Goal: Task Accomplishment & Management: Complete application form

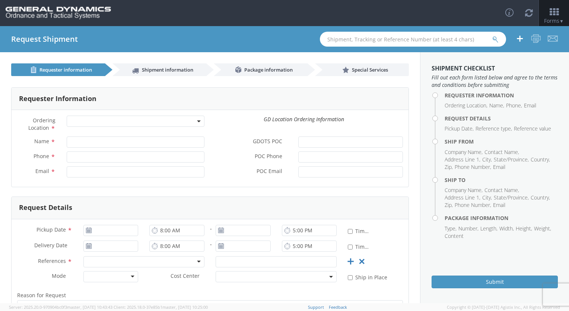
click at [85, 122] on span at bounding box center [136, 120] width 138 height 11
click at [45, 165] on div "Phone *" at bounding box center [111, 158] width 198 height 15
click at [81, 144] on input "Name *" at bounding box center [136, 141] width 138 height 11
select select
type input "[PERSON_NAME]"
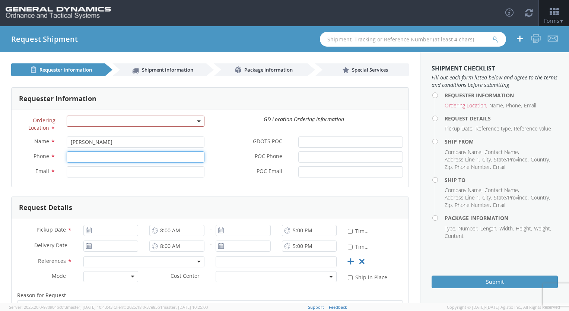
type input "2059082965"
type input "[EMAIL_ADDRESS][DOMAIN_NAME]"
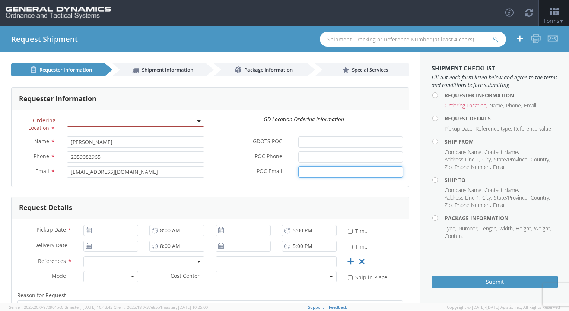
type input "[PERSON_NAME][EMAIL_ADDRESS][PERSON_NAME][DOMAIN_NAME]"
type input "[DATE]"
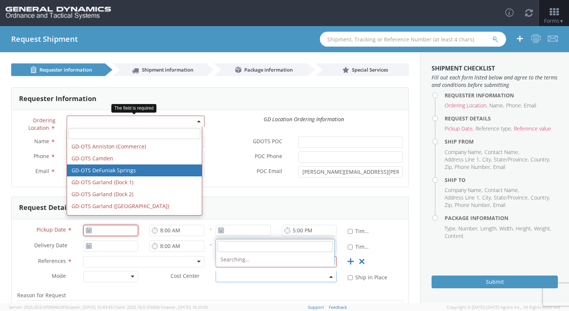
type input "[DATE]"
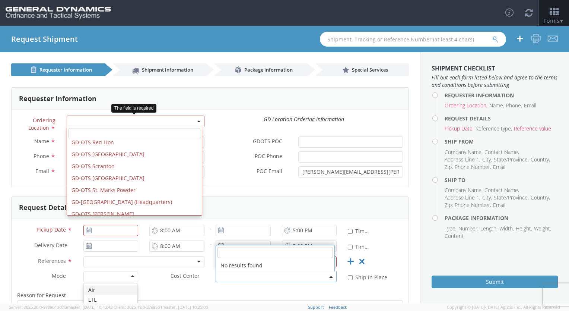
scroll to position [214, 0]
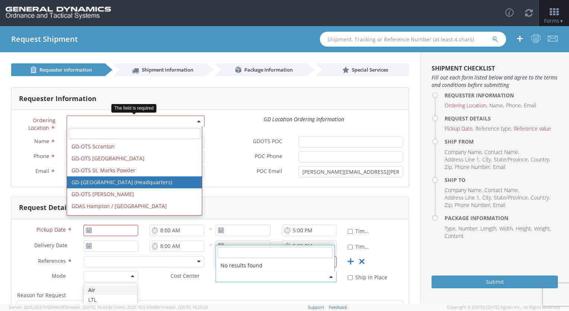
select select "307"
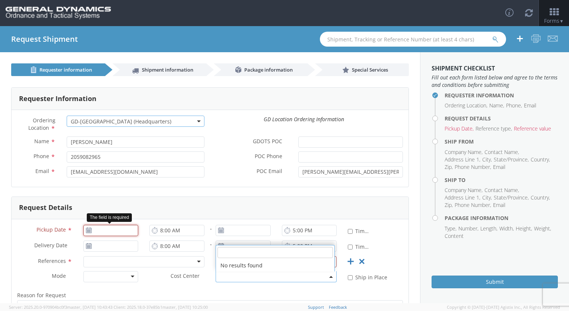
type input "[DATE]"
click at [107, 233] on input "[DATE]" at bounding box center [110, 230] width 55 height 11
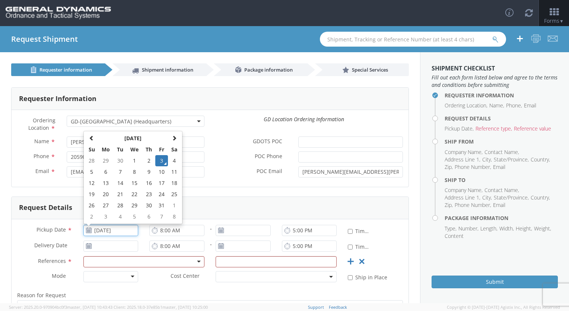
click at [161, 159] on td "3" at bounding box center [161, 160] width 13 height 11
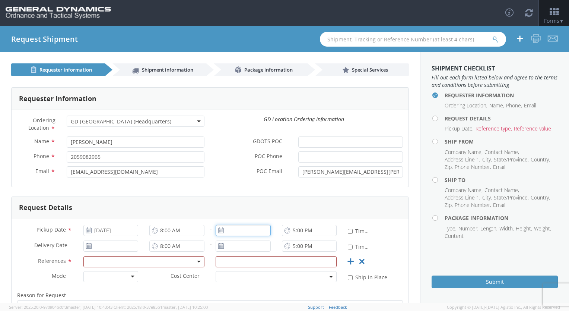
type input "[DATE]"
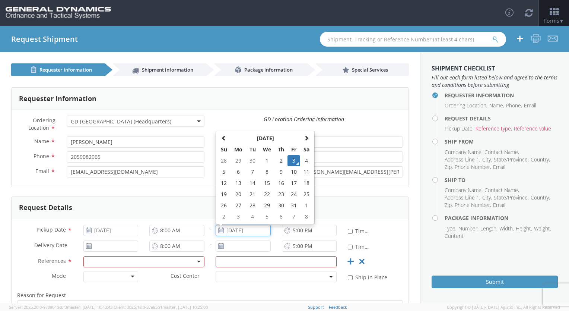
click at [255, 228] on input "[DATE]" at bounding box center [243, 230] width 55 height 11
click at [288, 160] on td "3" at bounding box center [293, 160] width 13 height 11
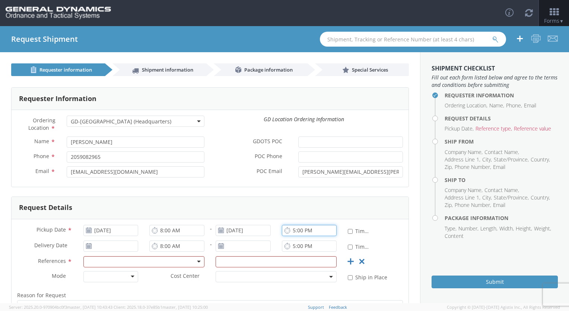
click at [292, 225] on input "5:00 PM" at bounding box center [309, 230] width 55 height 11
type input "3:00 PM"
type input "[DATE]"
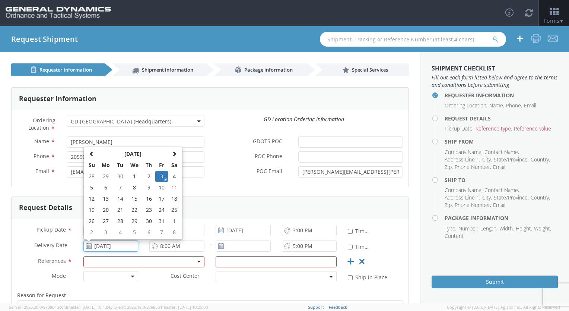
click at [102, 246] on input "[DATE]" at bounding box center [110, 245] width 55 height 11
click at [161, 176] on td "3" at bounding box center [161, 176] width 13 height 11
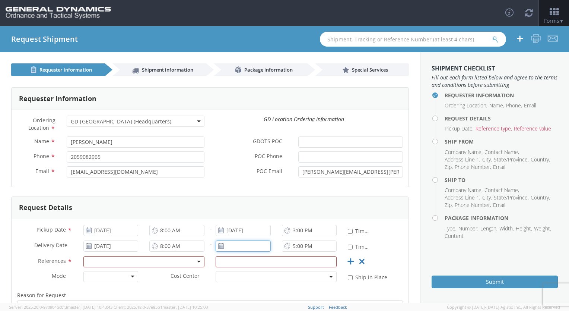
type input "[DATE]"
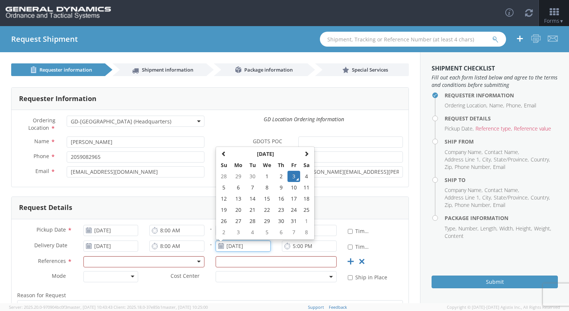
click at [230, 246] on input "[DATE]" at bounding box center [243, 245] width 55 height 11
click at [290, 175] on td "3" at bounding box center [293, 176] width 13 height 11
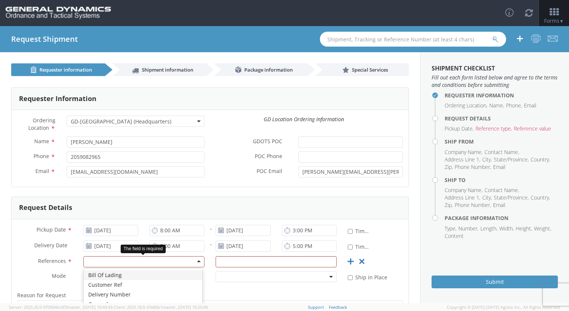
click at [197, 261] on div at bounding box center [143, 261] width 121 height 11
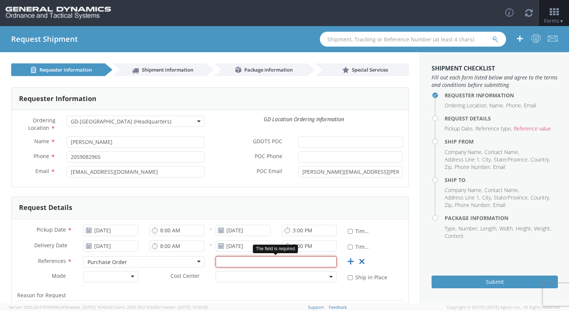
click at [232, 260] on input "text" at bounding box center [276, 261] width 121 height 11
type input "89705"
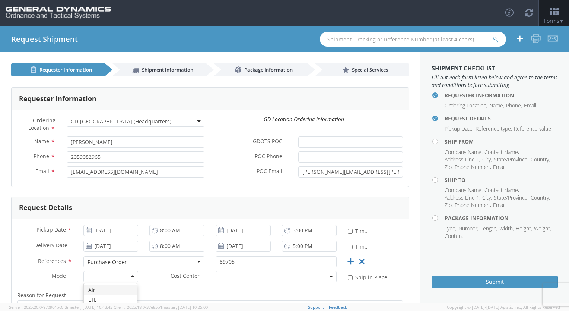
click at [133, 275] on div at bounding box center [110, 276] width 55 height 11
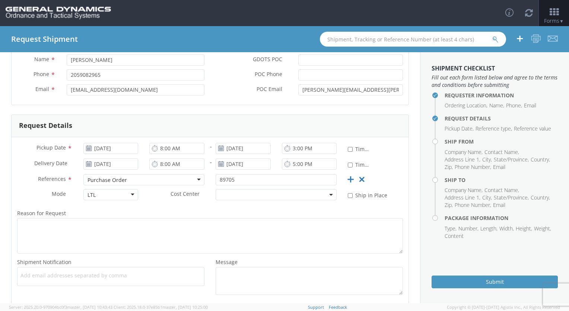
scroll to position [86, 0]
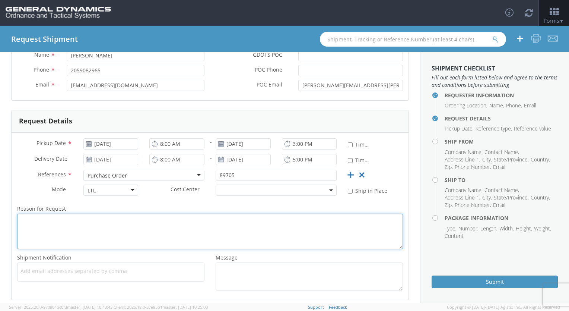
click at [195, 230] on textarea "Reason for Request *" at bounding box center [210, 230] width 386 height 35
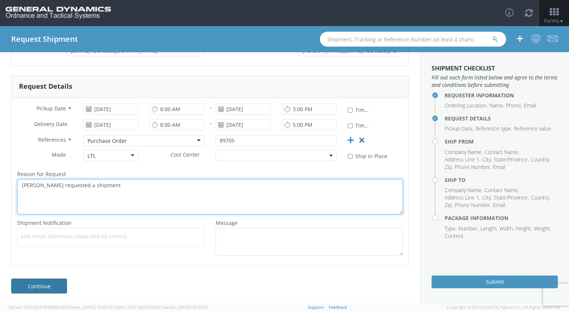
type textarea "[PERSON_NAME] requested a shipment"
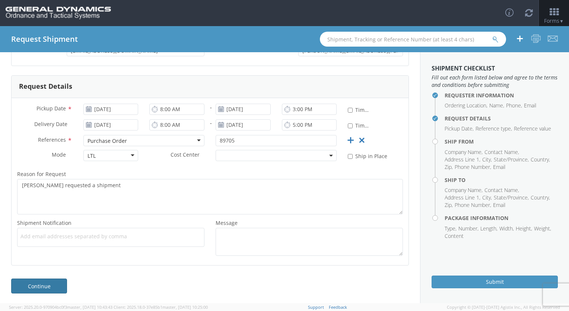
click at [32, 286] on link "Continue" at bounding box center [39, 285] width 56 height 15
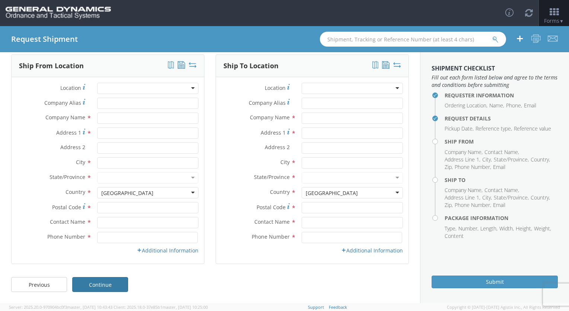
scroll to position [32, 0]
click at [134, 102] on input "Company Alias *" at bounding box center [147, 103] width 101 height 11
type input "[PERSON_NAME]"
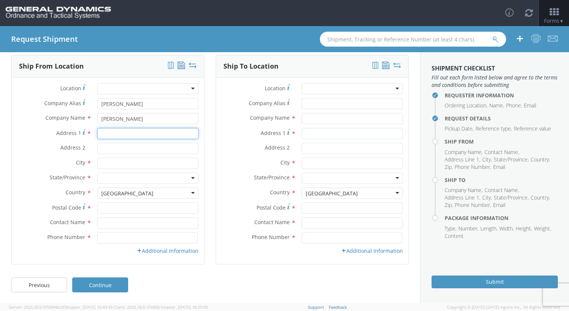
type input "[STREET_ADDRESS]"
type input "Paterson"
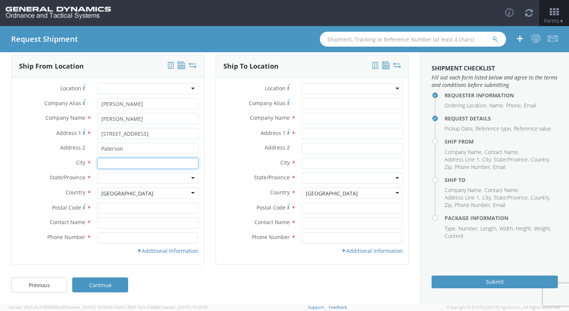
type input "Plantville"
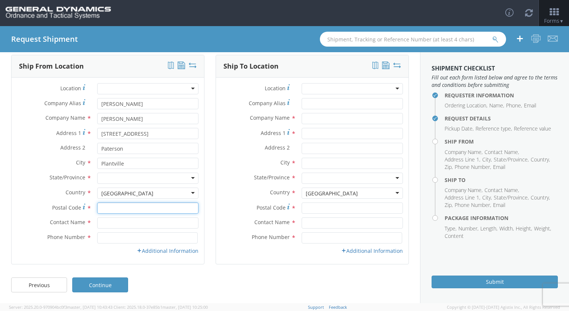
type input "06479"
type input "[PERSON_NAME]"
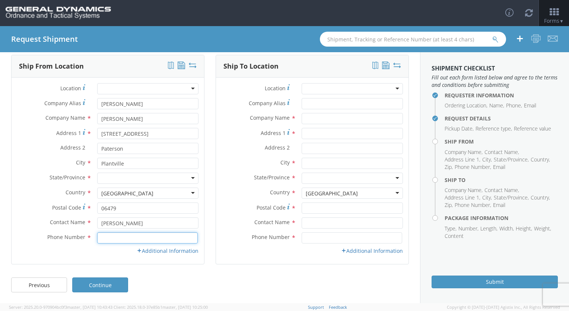
type input "[PHONE_NUMBER]"
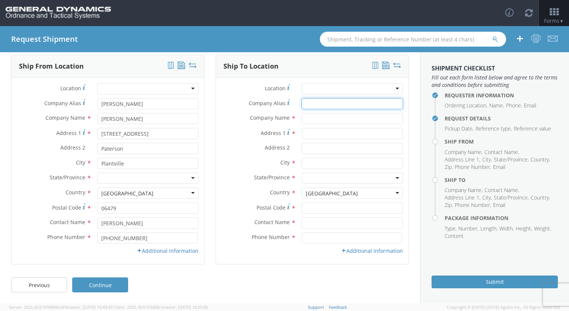
type input "[PERSON_NAME] Corportation"
type input "[PERSON_NAME] Corporation"
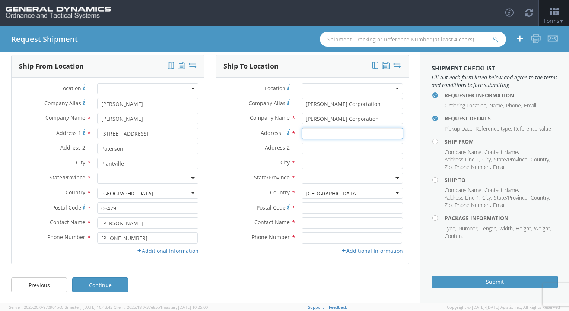
type input "[STREET_ADDRESS]"
type input "PO 90087"
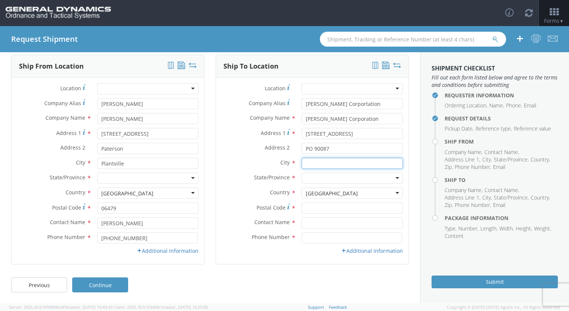
type input "Paterson"
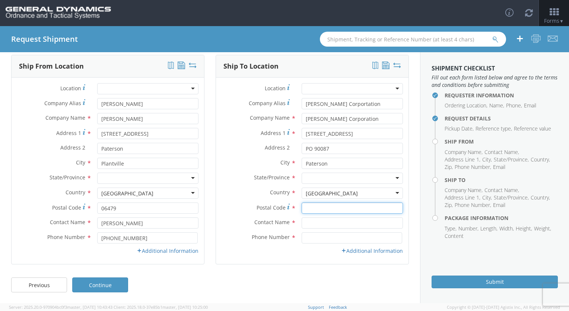
type input "07513"
type input "[PERSON_NAME]"
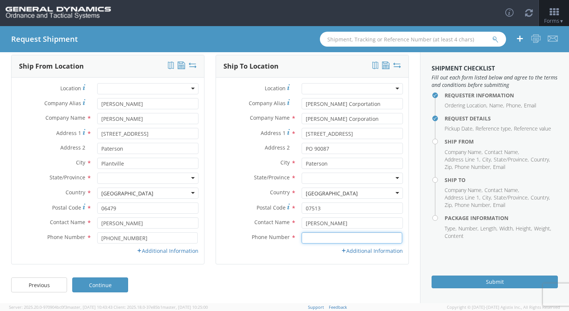
type input "[PHONE_NUMBER]"
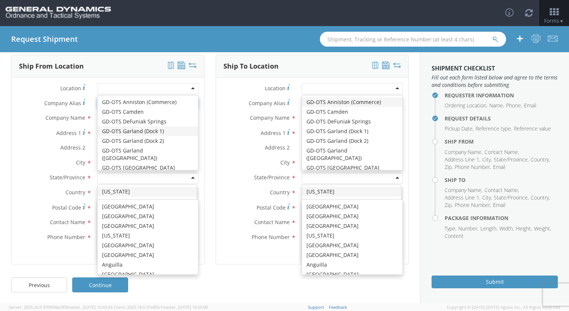
scroll to position [1877, 0]
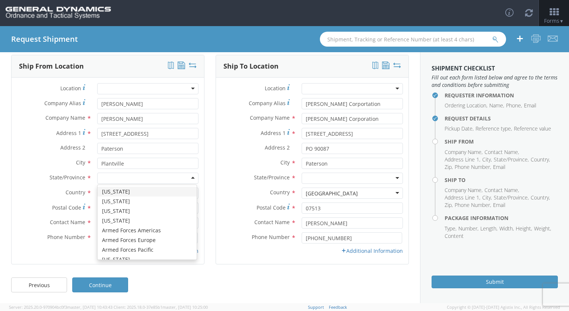
click at [118, 178] on div at bounding box center [147, 177] width 101 height 11
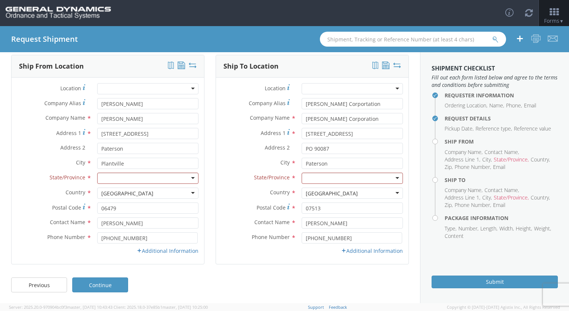
click at [191, 178] on div at bounding box center [147, 177] width 101 height 11
drag, startPoint x: 218, startPoint y: 176, endPoint x: 218, endPoint y: 193, distance: 16.4
click at [218, 193] on div "Location * GD-OTS Anniston (Commerce) GD-OTS [GEOGRAPHIC_DATA] GD-[GEOGRAPHIC_D…" at bounding box center [312, 170] width 192 height 175
drag, startPoint x: 218, startPoint y: 193, endPoint x: 191, endPoint y: 177, distance: 31.4
click at [191, 177] on div at bounding box center [147, 177] width 101 height 11
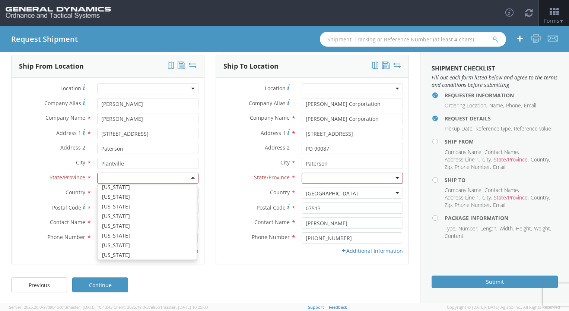
scroll to position [83, 0]
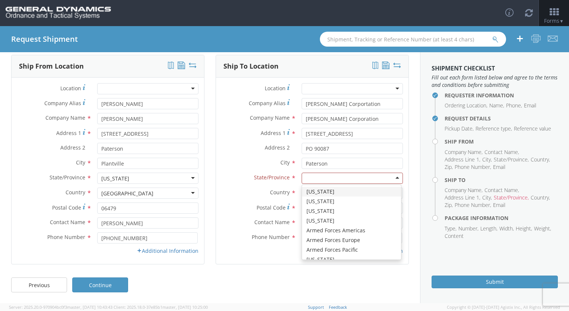
click at [311, 178] on div at bounding box center [352, 177] width 101 height 11
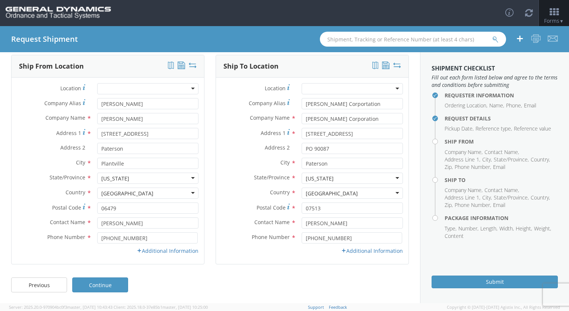
scroll to position [0, 0]
click at [173, 251] on link "Additional Information" at bounding box center [168, 250] width 62 height 7
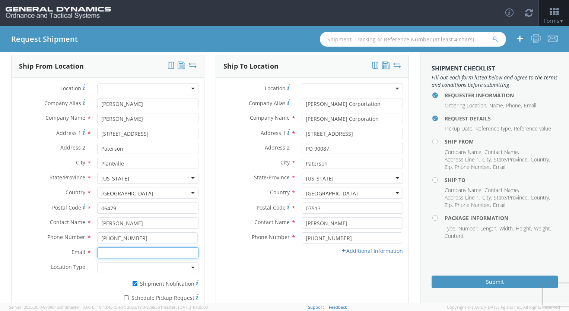
click at [170, 252] on input "Email *" at bounding box center [147, 252] width 101 height 11
type input "[EMAIL_ADDRESS][DOMAIN_NAME]"
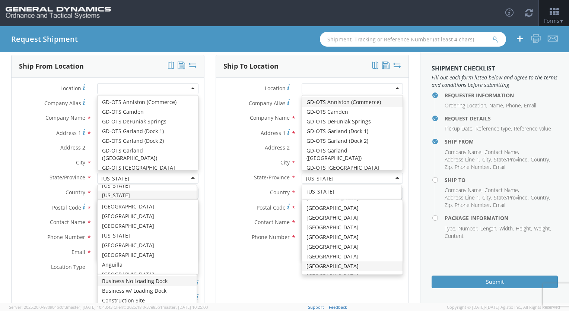
drag, startPoint x: 170, startPoint y: 252, endPoint x: 171, endPoint y: 169, distance: 83.0
click at [171, 169] on div "City * [GEOGRAPHIC_DATA] searching..." at bounding box center [108, 164] width 192 height 15
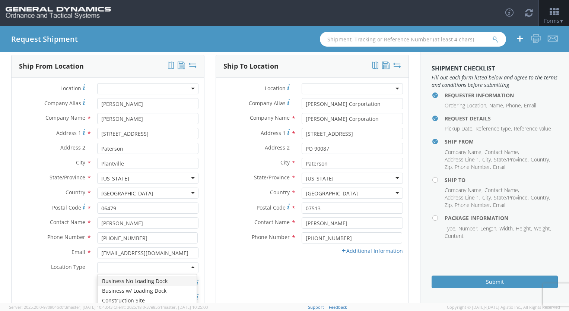
click at [190, 270] on div at bounding box center [147, 267] width 101 height 11
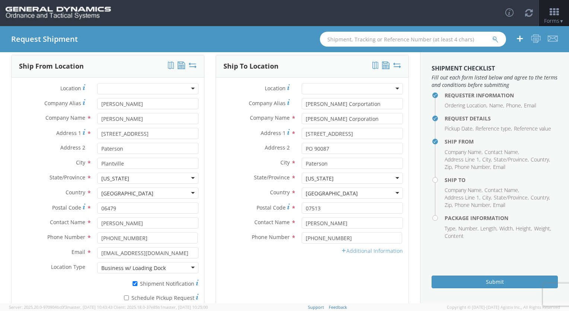
click at [354, 251] on link "Additional Information" at bounding box center [372, 250] width 62 height 7
click at [353, 253] on input "Email *" at bounding box center [352, 252] width 101 height 11
type input "[PERSON_NAME][EMAIL_ADDRESS][PERSON_NAME][DOMAIN_NAME]"
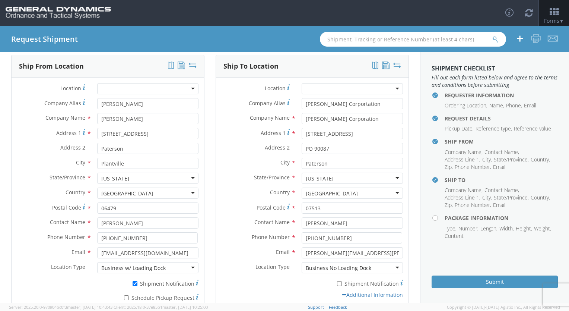
click at [398, 245] on div "Phone Number * [PHONE_NUMBER]" at bounding box center [312, 239] width 192 height 15
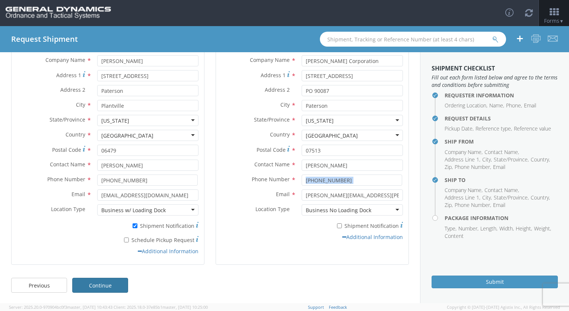
click at [110, 284] on link "Continue" at bounding box center [100, 284] width 56 height 15
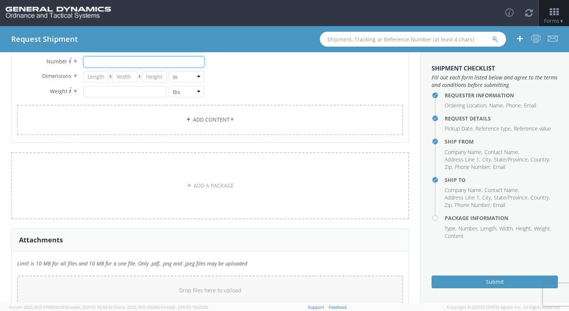
click at [127, 64] on input "Number *" at bounding box center [143, 61] width 121 height 11
click at [171, 72] on select "in cm ft" at bounding box center [187, 76] width 36 height 11
click at [129, 64] on input "Number *" at bounding box center [143, 61] width 121 height 11
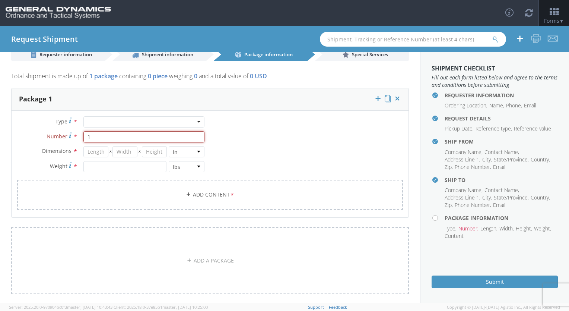
scroll to position [16, 0]
type input "1"
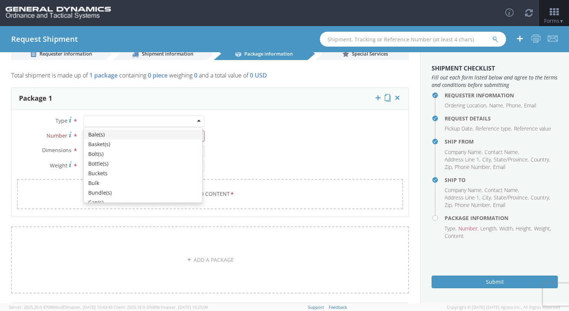
click at [136, 121] on div at bounding box center [143, 120] width 121 height 11
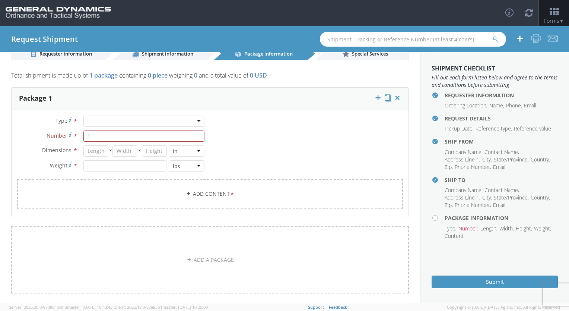
click at [136, 121] on div at bounding box center [143, 120] width 121 height 11
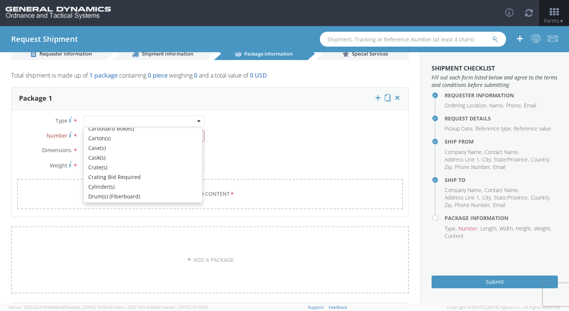
scroll to position [80, 0]
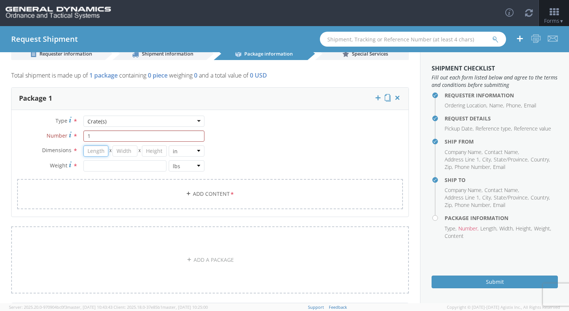
click at [94, 152] on input "number" at bounding box center [95, 150] width 25 height 11
type input "57"
click at [122, 153] on input "number" at bounding box center [124, 150] width 25 height 11
type input "29"
click at [155, 154] on input "number" at bounding box center [154, 150] width 25 height 11
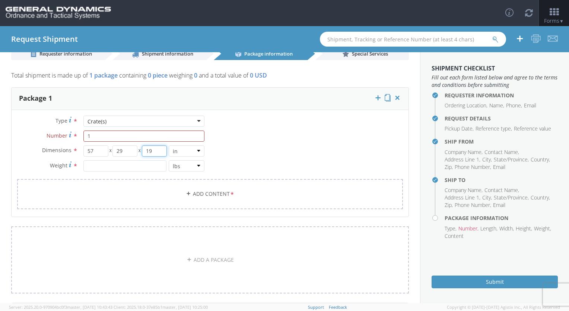
type input "19"
click at [140, 169] on input "number" at bounding box center [124, 165] width 83 height 11
type input "1517"
click at [204, 196] on link "Add Content *" at bounding box center [210, 194] width 386 height 30
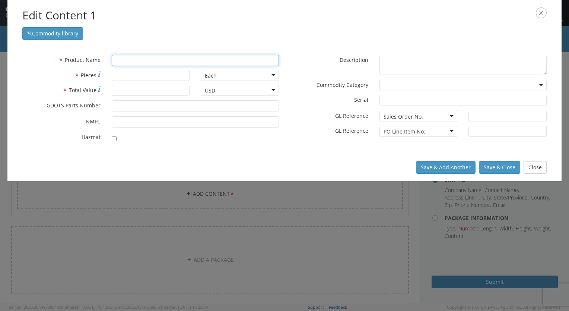
click at [153, 63] on input "text" at bounding box center [195, 60] width 167 height 11
click at [141, 76] on div "unable to find any results that match the current query" at bounding box center [195, 74] width 166 height 11
type input "lead sheet"
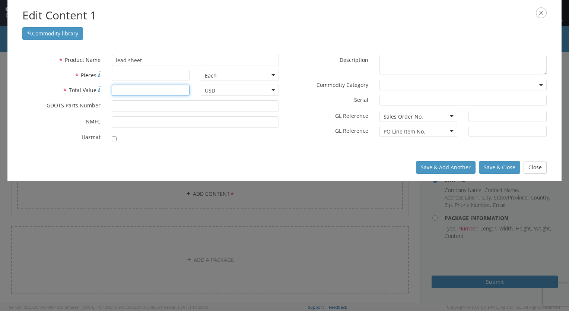
click at [126, 92] on input "* Total Value" at bounding box center [151, 90] width 78 height 11
click at [139, 77] on input "* Pieces" at bounding box center [151, 75] width 78 height 11
type input "54"
click at [136, 93] on input "* Total Value" at bounding box center [151, 90] width 78 height 11
type input "19935.60"
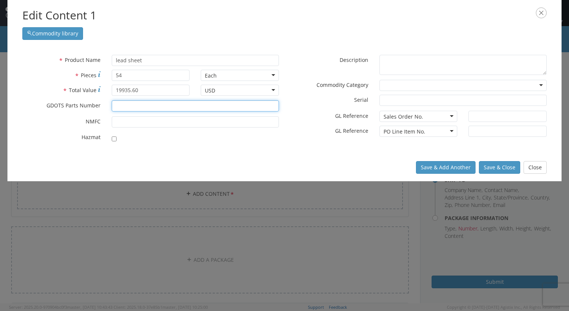
click at [218, 106] on input "* GDOTS Parts Number" at bounding box center [195, 105] width 167 height 11
type input "qq-l-201"
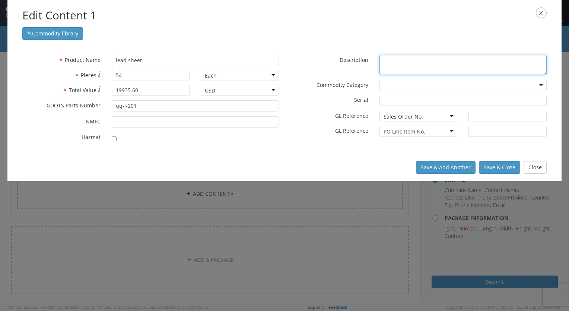
click at [449, 63] on textarea "* Description" at bounding box center [462, 65] width 167 height 20
type textarea "lead sheet grade b .002 thk"
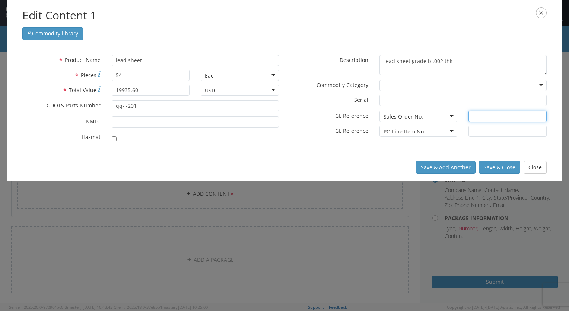
click at [478, 117] on input "text" at bounding box center [507, 116] width 78 height 11
type input "89705"
click at [478, 135] on input "text" at bounding box center [507, 130] width 78 height 11
type input "1"
click at [496, 169] on button "Save & Close" at bounding box center [499, 167] width 41 height 13
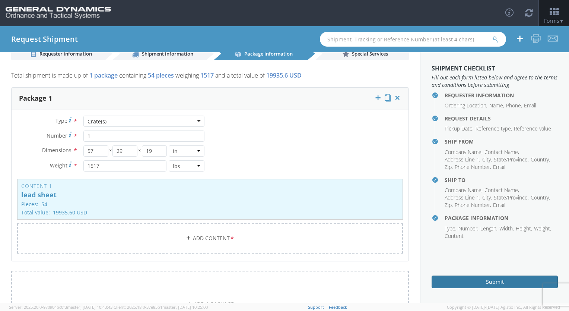
click at [478, 283] on button "Submit" at bounding box center [495, 281] width 126 height 13
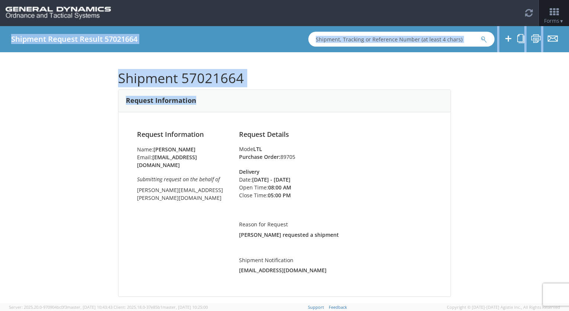
drag, startPoint x: 209, startPoint y: 89, endPoint x: 216, endPoint y: 47, distance: 42.2
click at [216, 47] on div "Shipment Request Result 57021664 Shipment 57021664 Request Information Request …" at bounding box center [284, 164] width 569 height 277
